Goal: Task Accomplishment & Management: Manage account settings

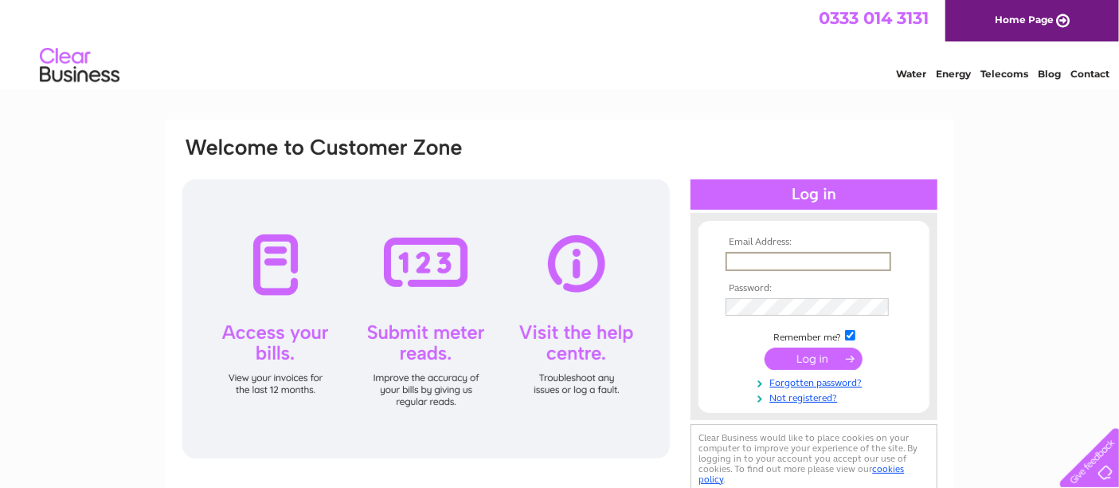
drag, startPoint x: 742, startPoint y: 256, endPoint x: 779, endPoint y: 253, distance: 37.6
click at [742, 255] on input "text" at bounding box center [809, 261] width 166 height 19
type input "[EMAIL_ADDRESS][DOMAIN_NAME]"
click at [810, 358] on input "submit" at bounding box center [814, 358] width 98 height 22
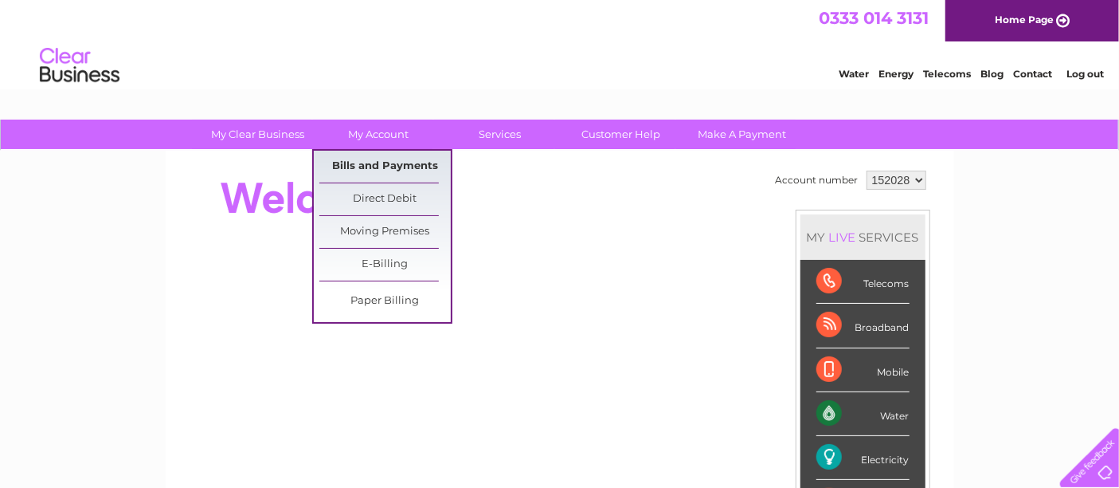
click at [380, 167] on link "Bills and Payments" at bounding box center [384, 167] width 131 height 32
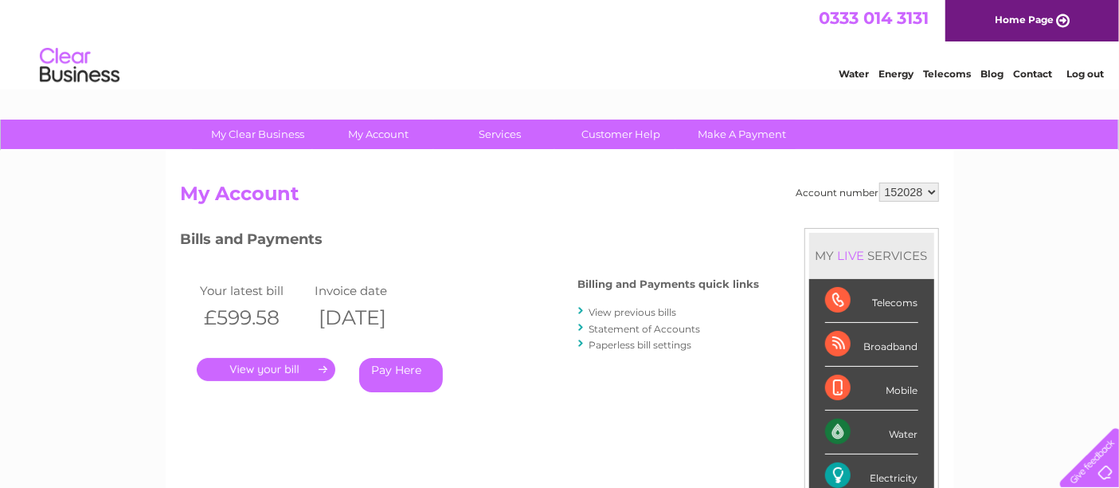
click at [296, 370] on link "." at bounding box center [266, 369] width 139 height 23
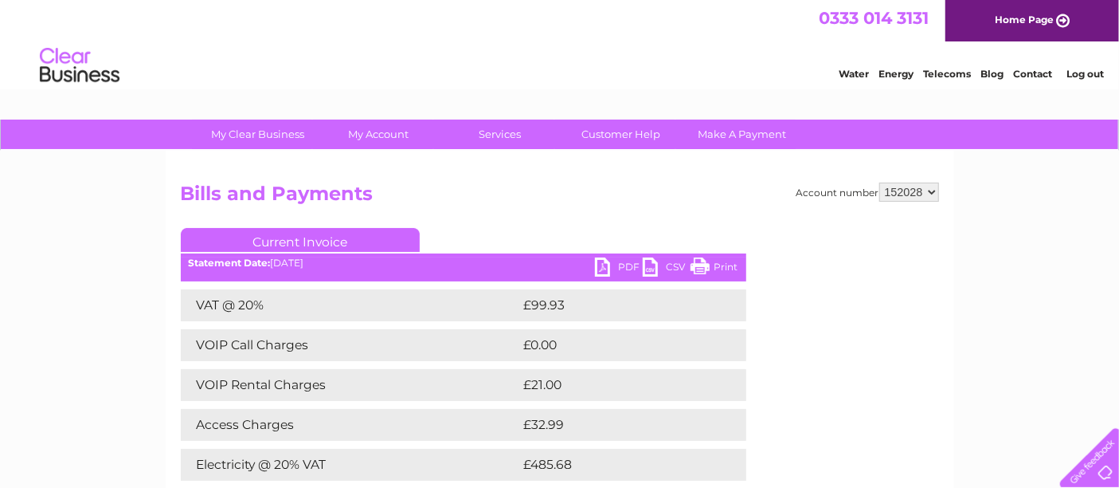
click at [612, 266] on link "PDF" at bounding box center [619, 268] width 48 height 23
click at [1086, 75] on link "Log out" at bounding box center [1085, 74] width 37 height 12
